Goal: Book appointment/travel/reservation

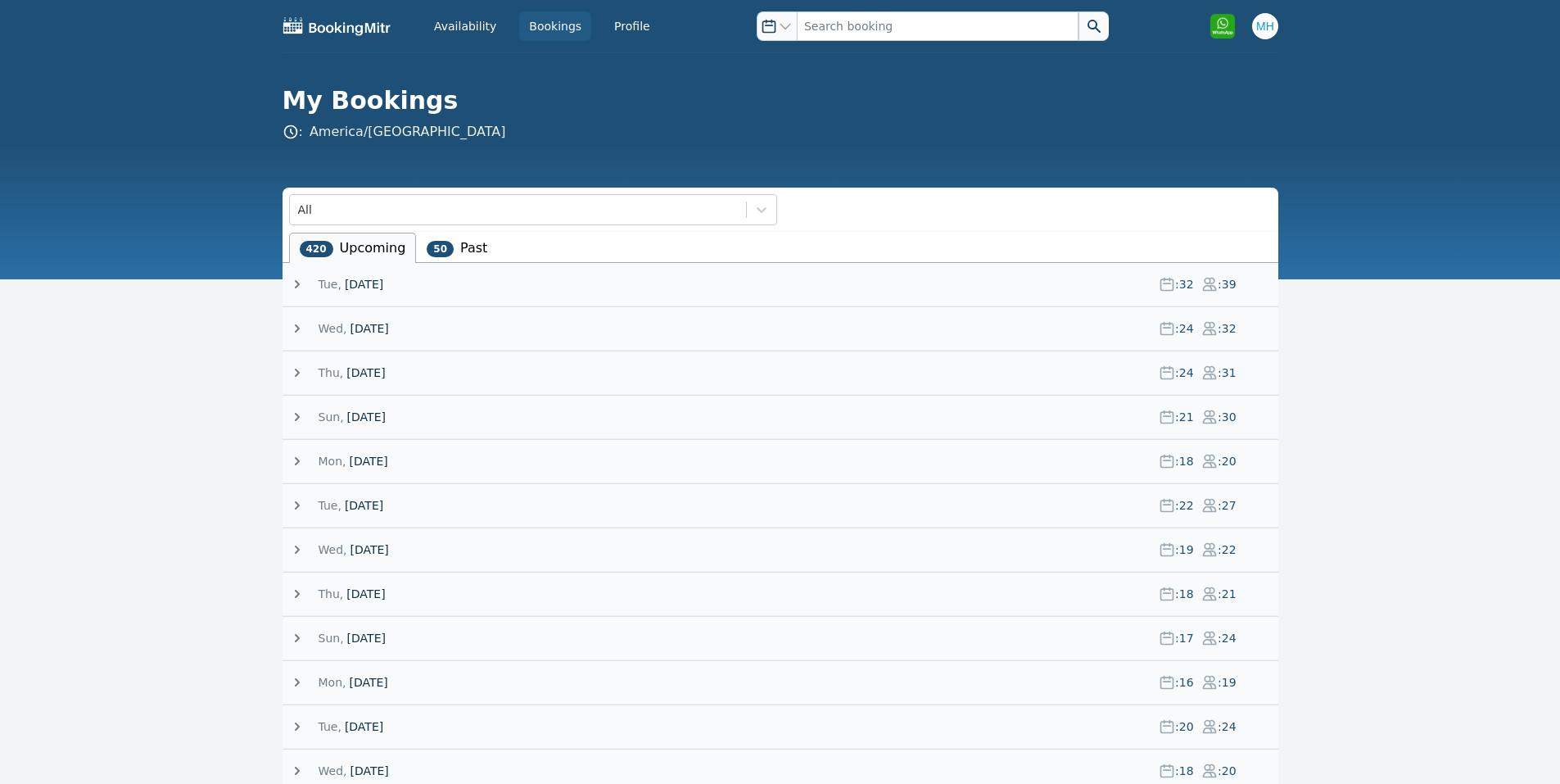
click at [348, 279] on span "[DATE]" at bounding box center [364, 285] width 39 height 17
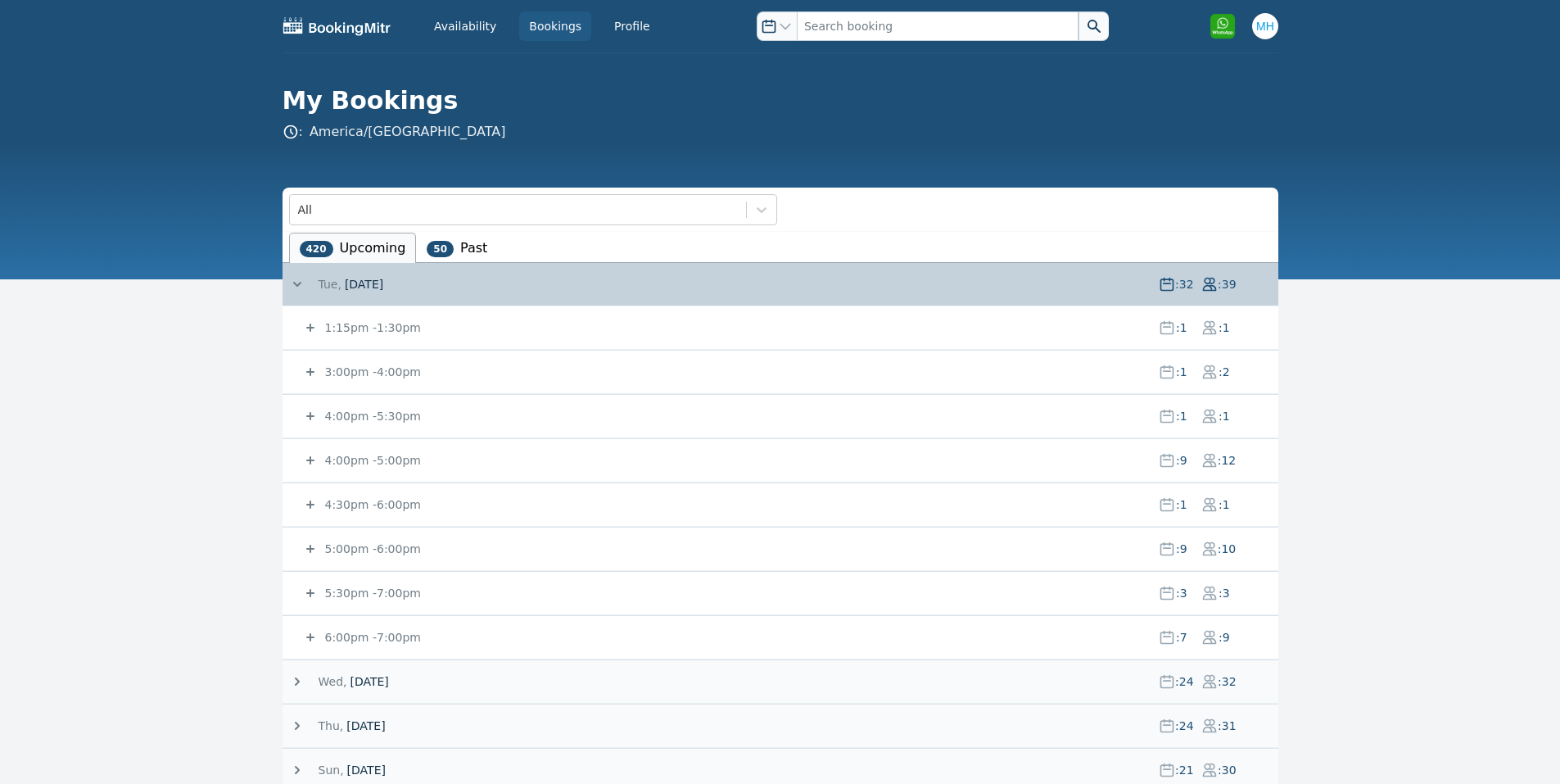
click at [376, 373] on small "3:00pm - 4:00pm" at bounding box center [371, 372] width 99 height 13
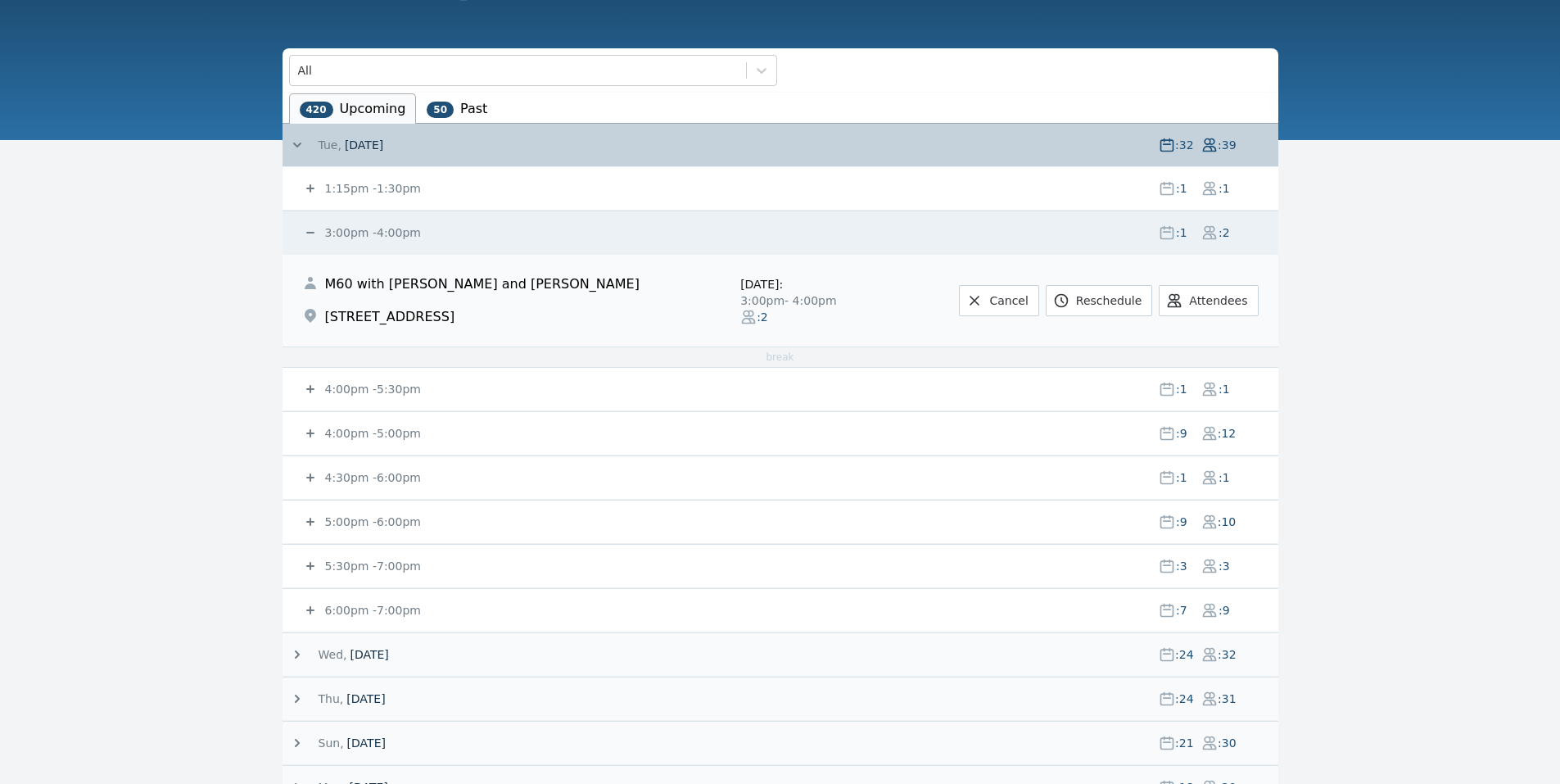
scroll to position [158, 0]
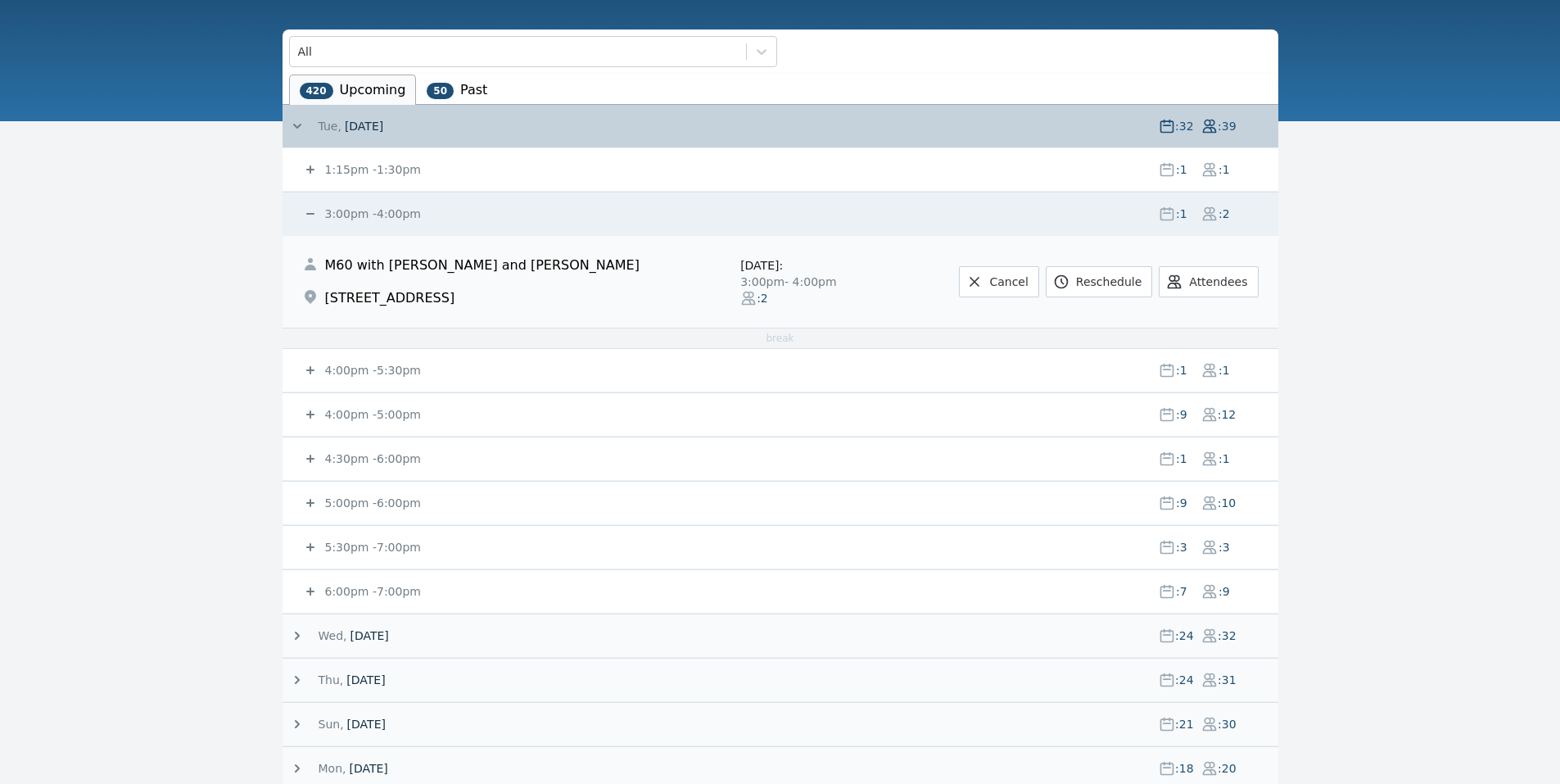
click at [338, 374] on small "4:00pm - 5:30pm" at bounding box center [371, 370] width 99 height 13
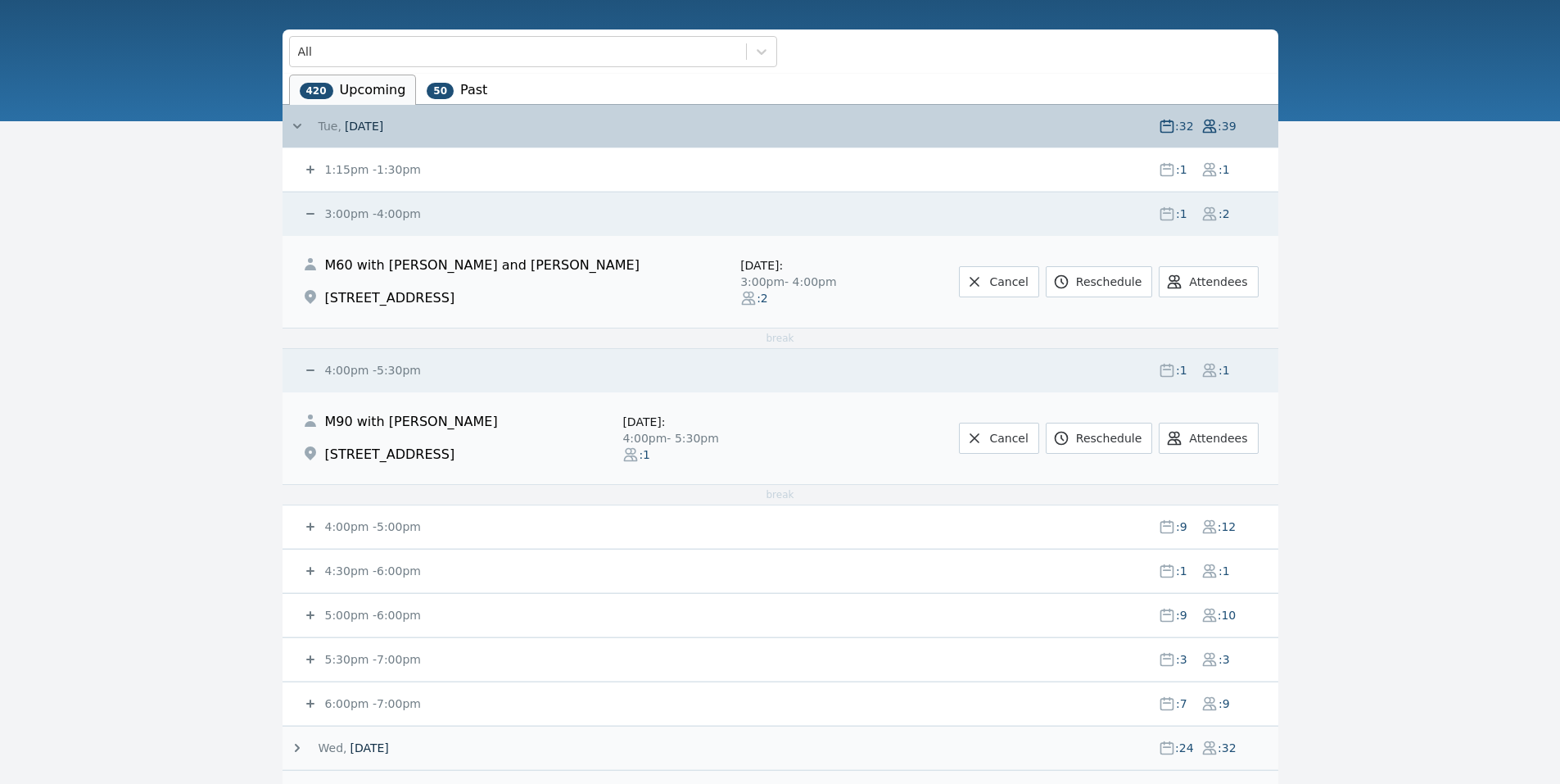
click at [329, 530] on small "4:00pm - 5:00pm" at bounding box center [371, 526] width 99 height 13
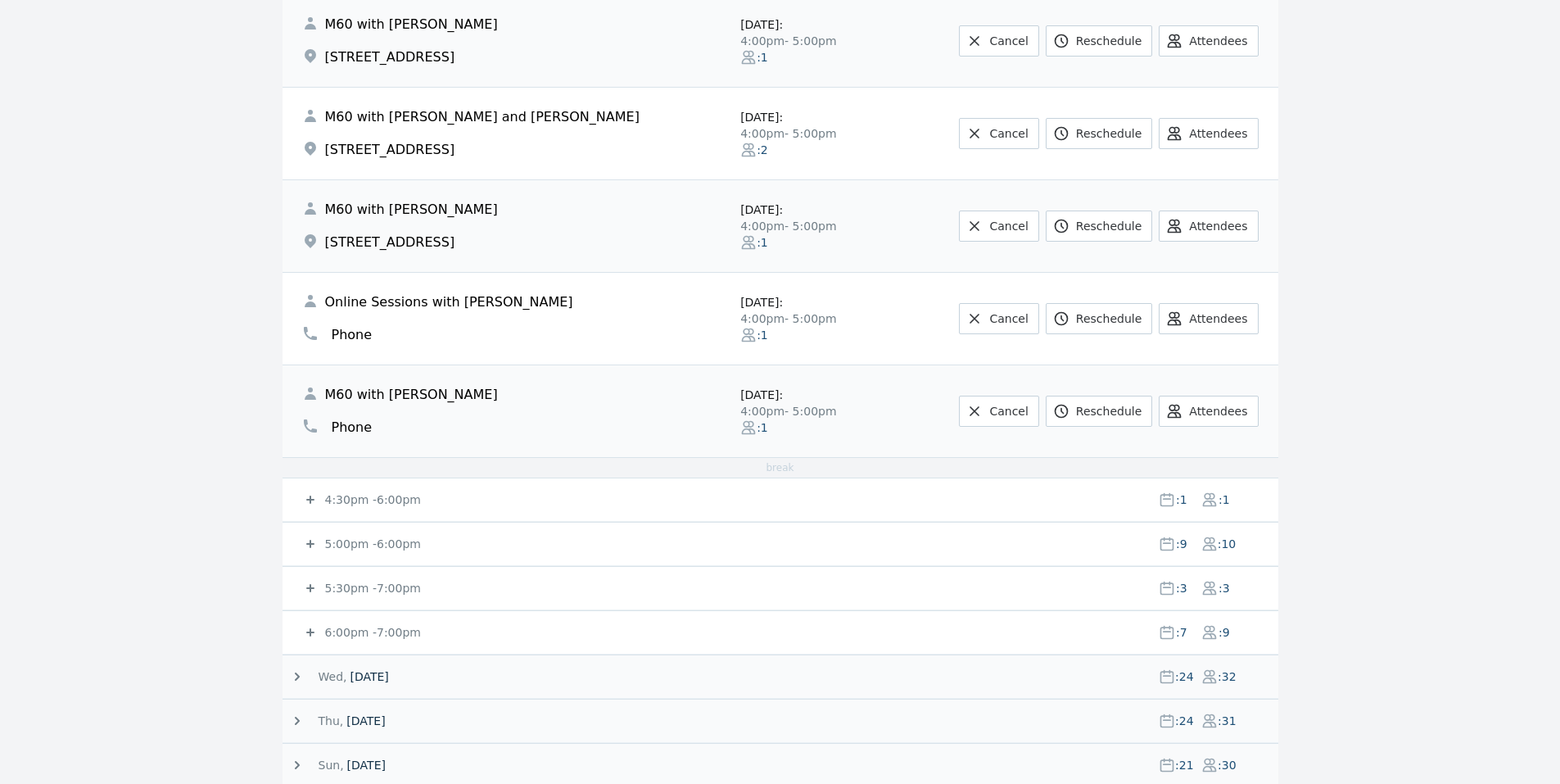
scroll to position [1084, 0]
click at [322, 500] on small "4:30pm - 6:00pm" at bounding box center [371, 497] width 99 height 13
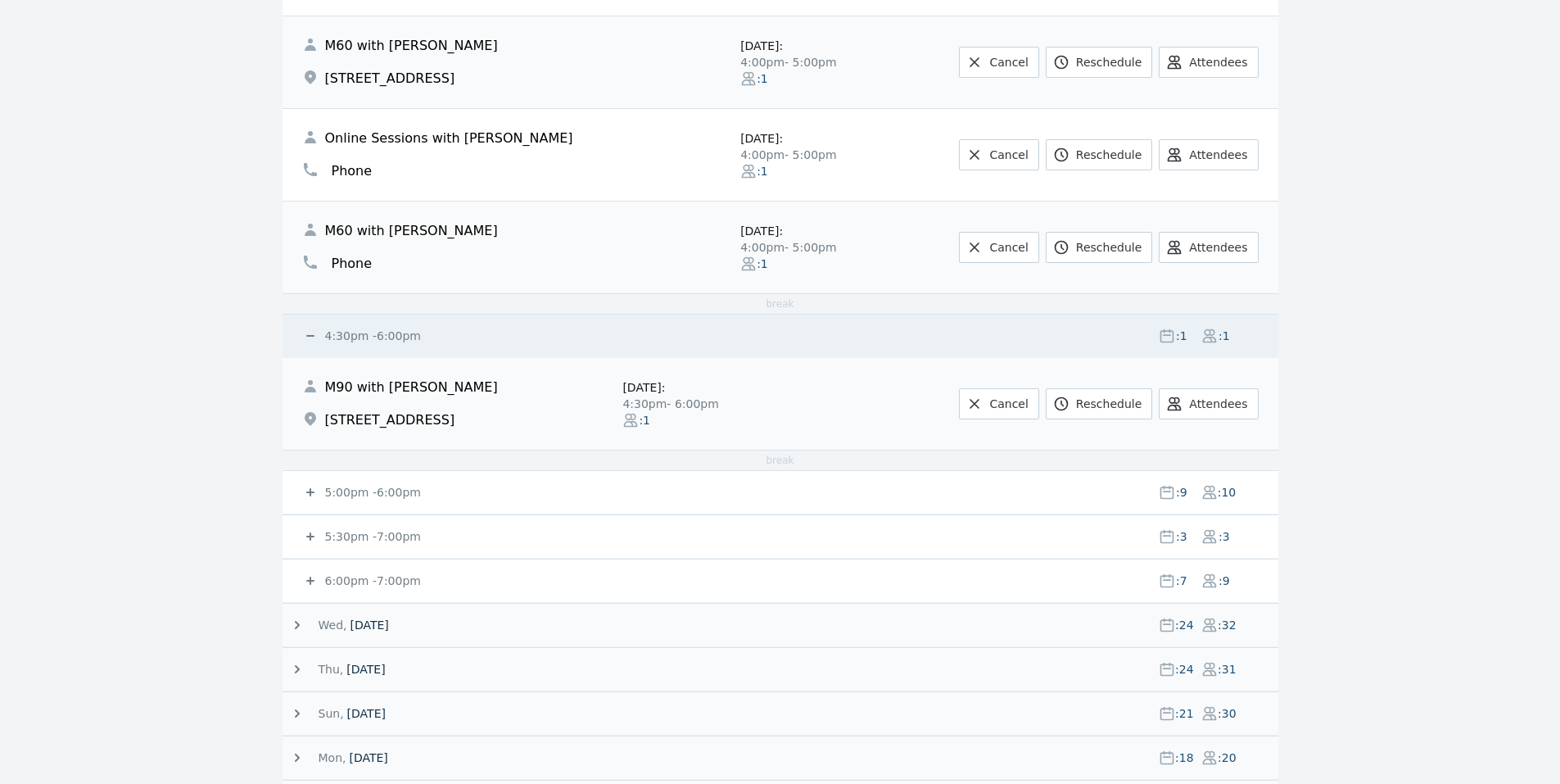
scroll to position [1249, 0]
click at [313, 487] on icon at bounding box center [311, 489] width 17 height 17
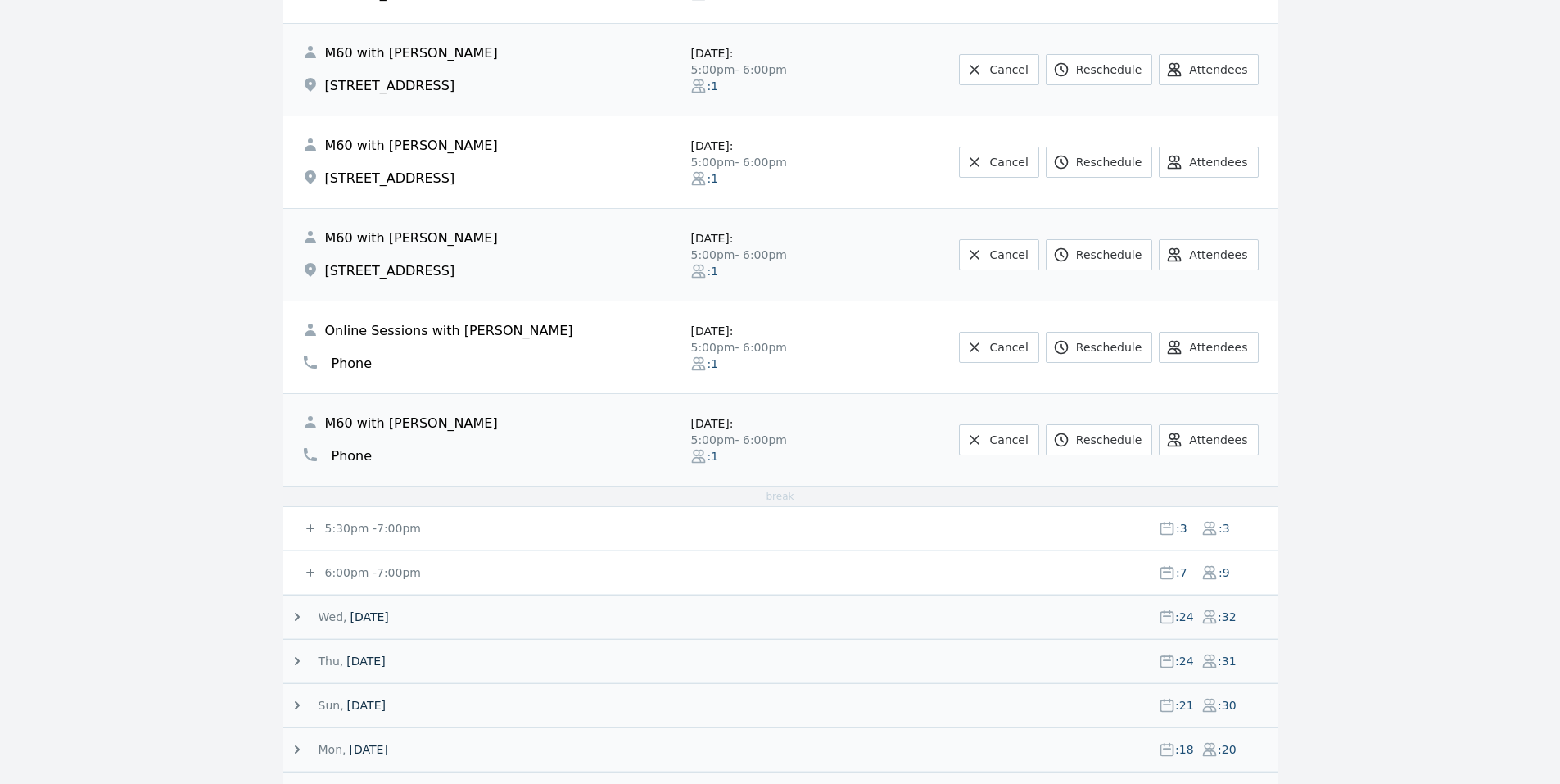
scroll to position [2114, 0]
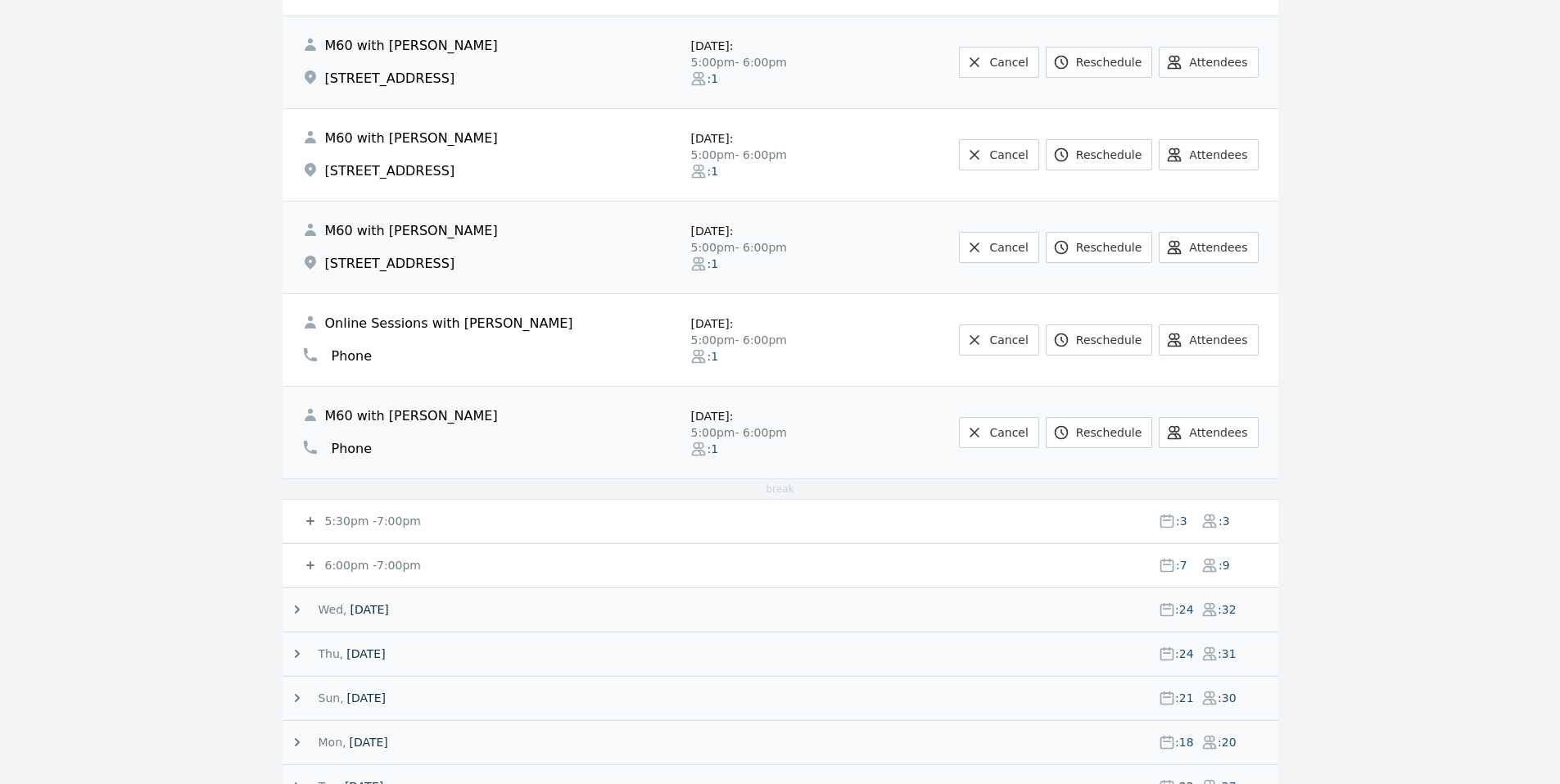
click at [328, 523] on small "5:30pm - 7:00pm" at bounding box center [371, 521] width 99 height 13
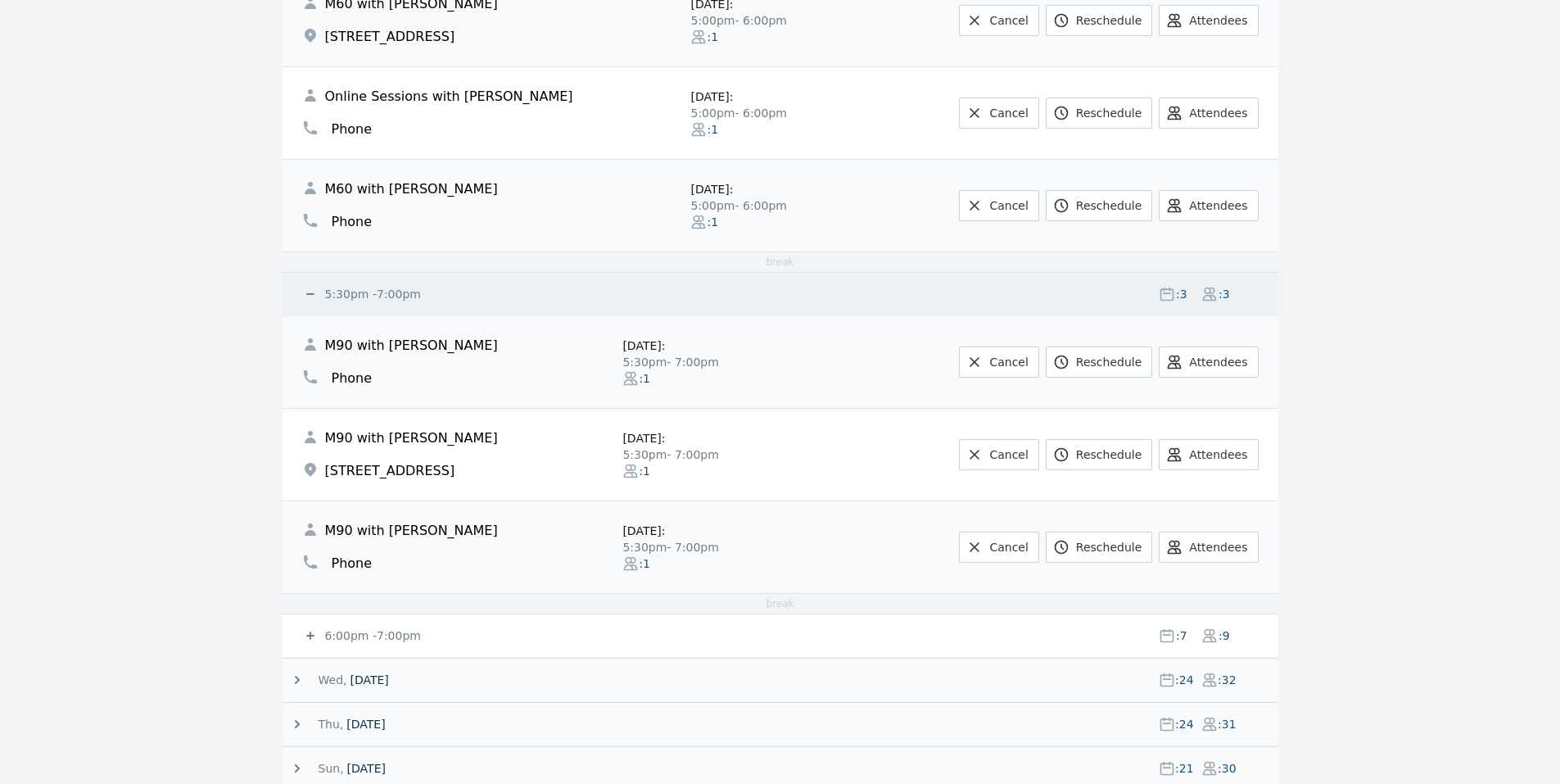
scroll to position [2383, 0]
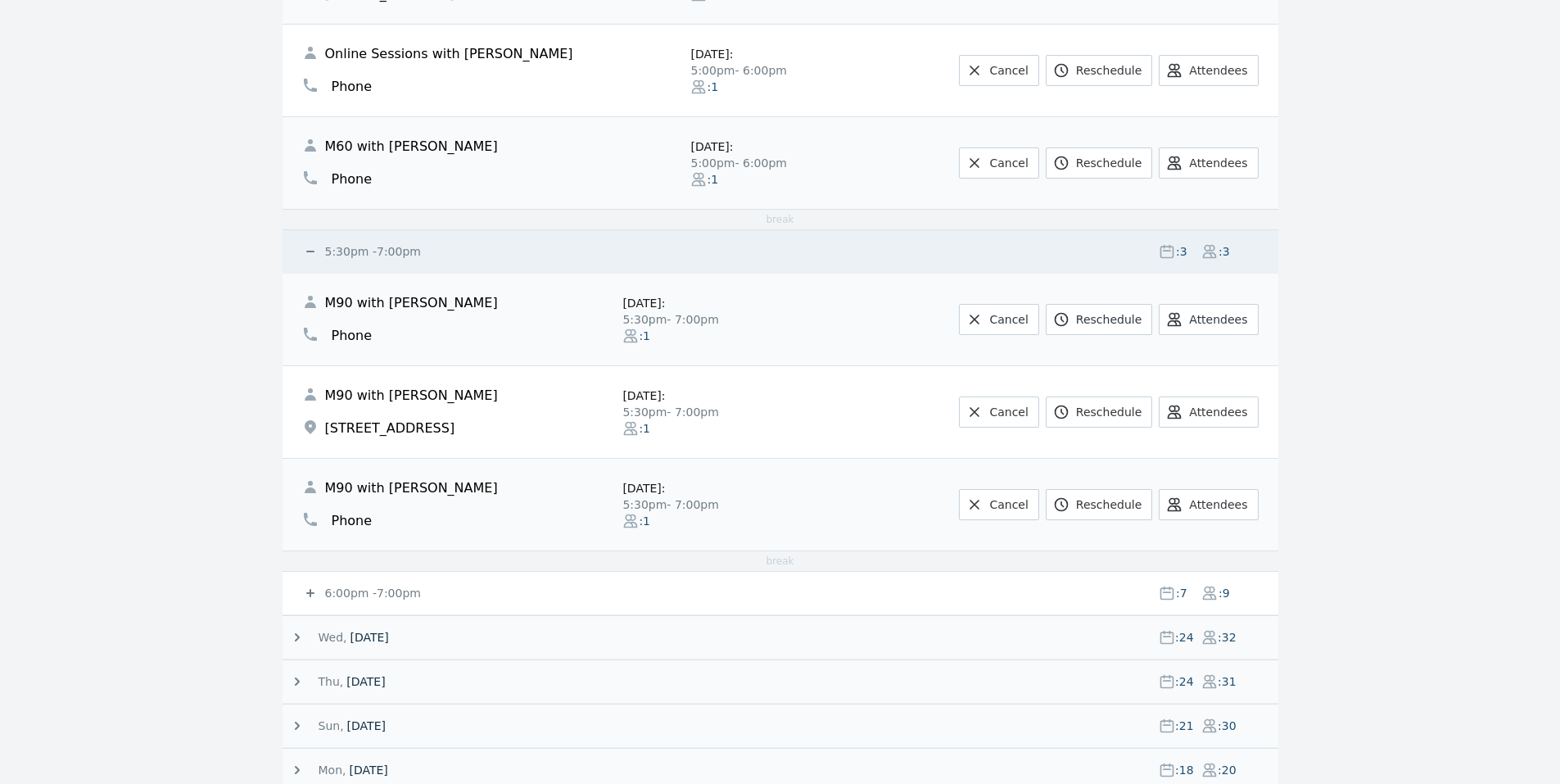
click at [310, 593] on icon at bounding box center [310, 592] width 8 height 8
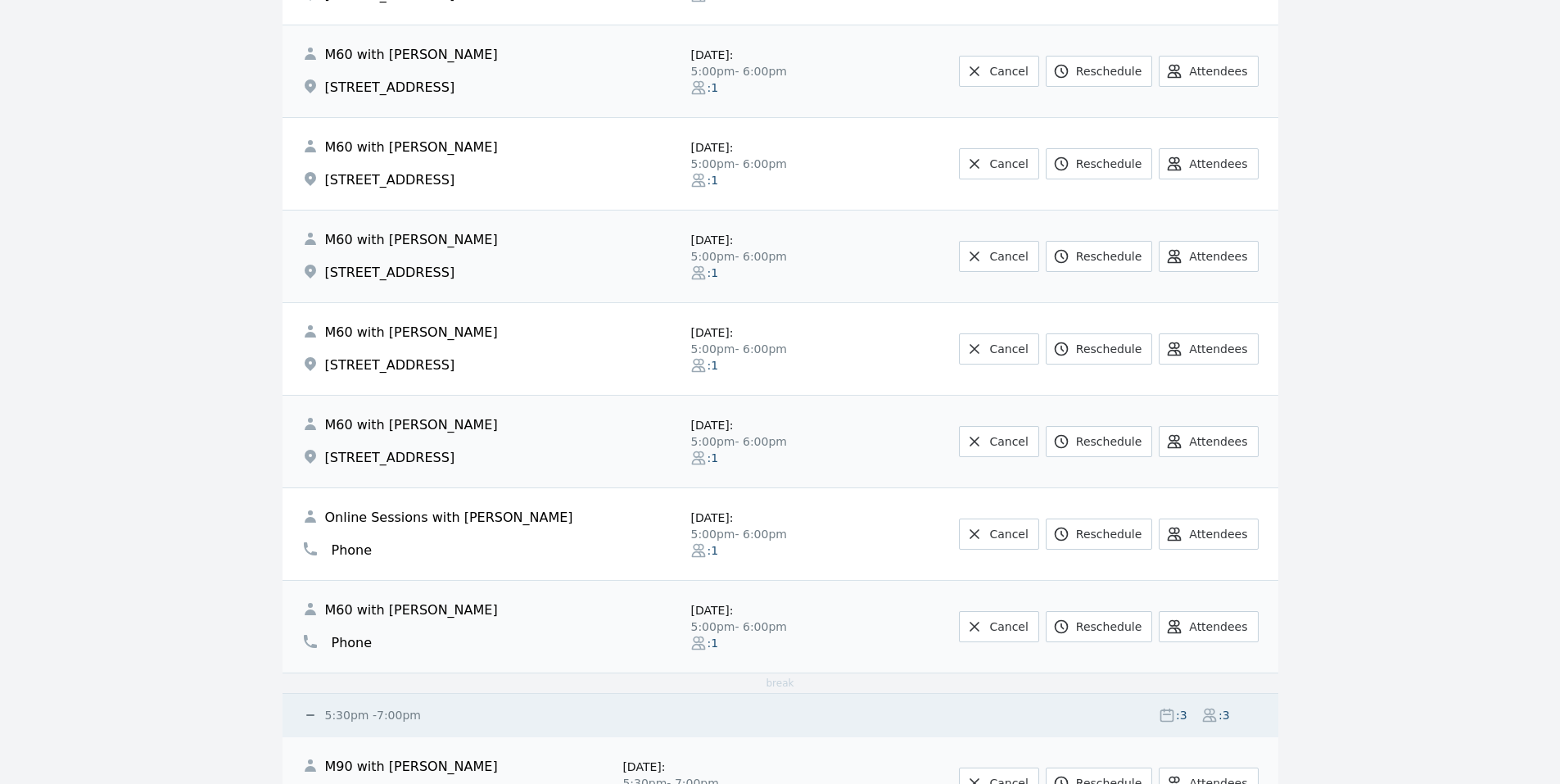
scroll to position [1932, 0]
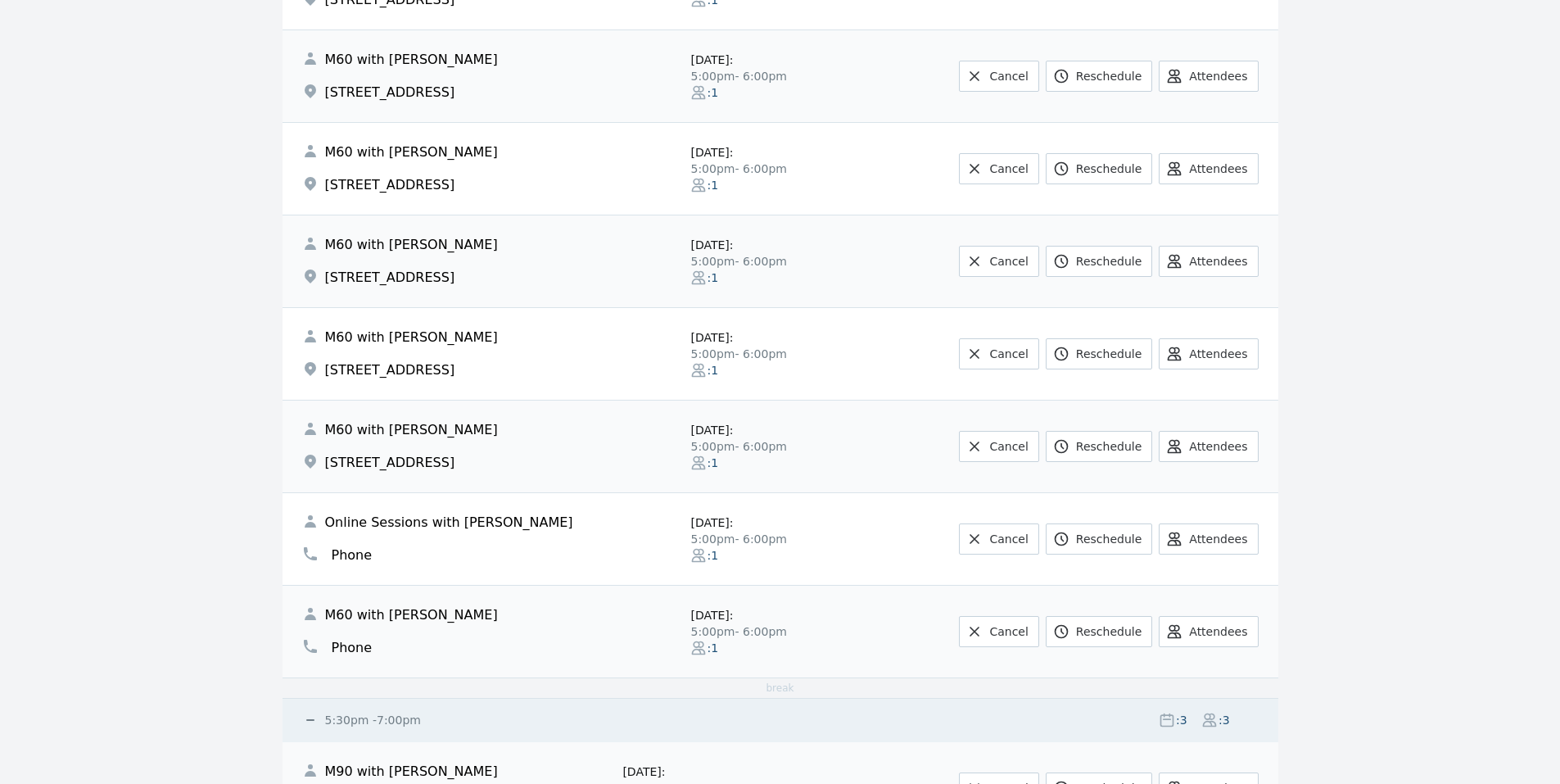
scroll to position [1914, 0]
